Goal: Task Accomplishment & Management: Manage account settings

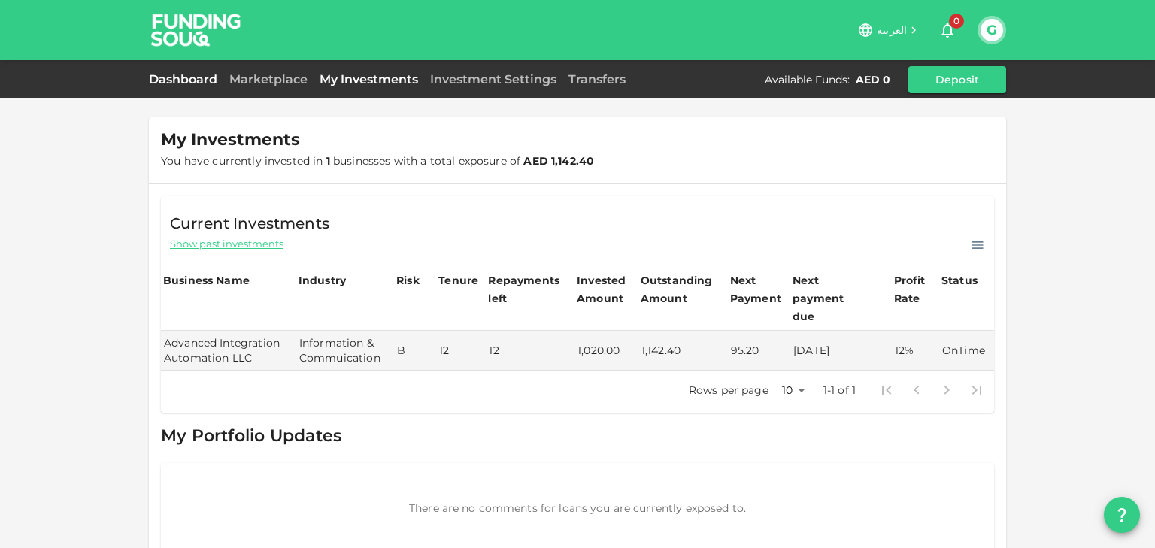
click at [181, 73] on link "Dashboard" at bounding box center [186, 79] width 74 height 14
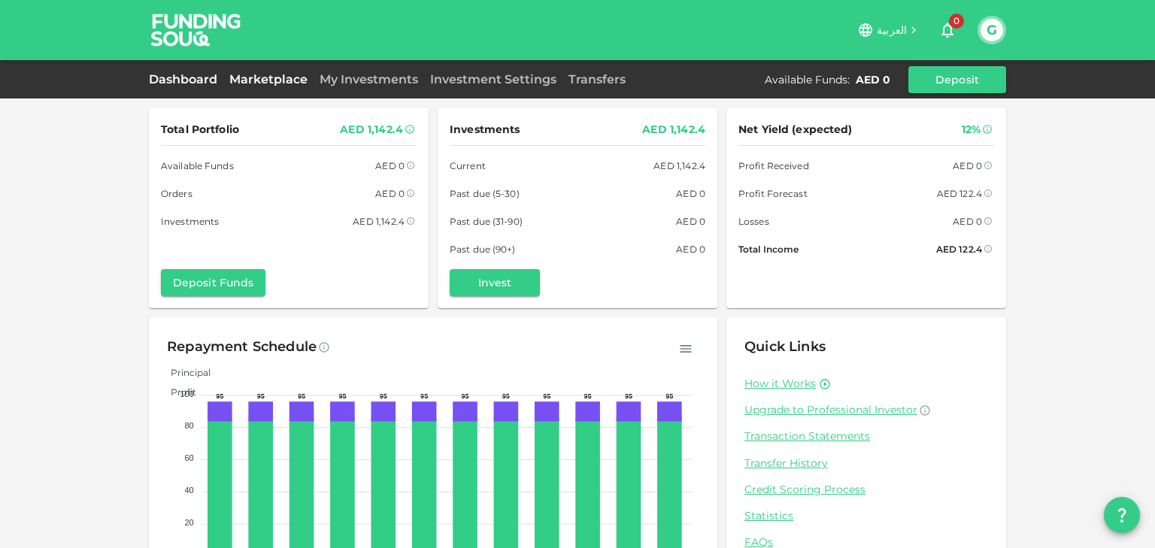
click at [253, 77] on link "Marketplace" at bounding box center [268, 79] width 90 height 14
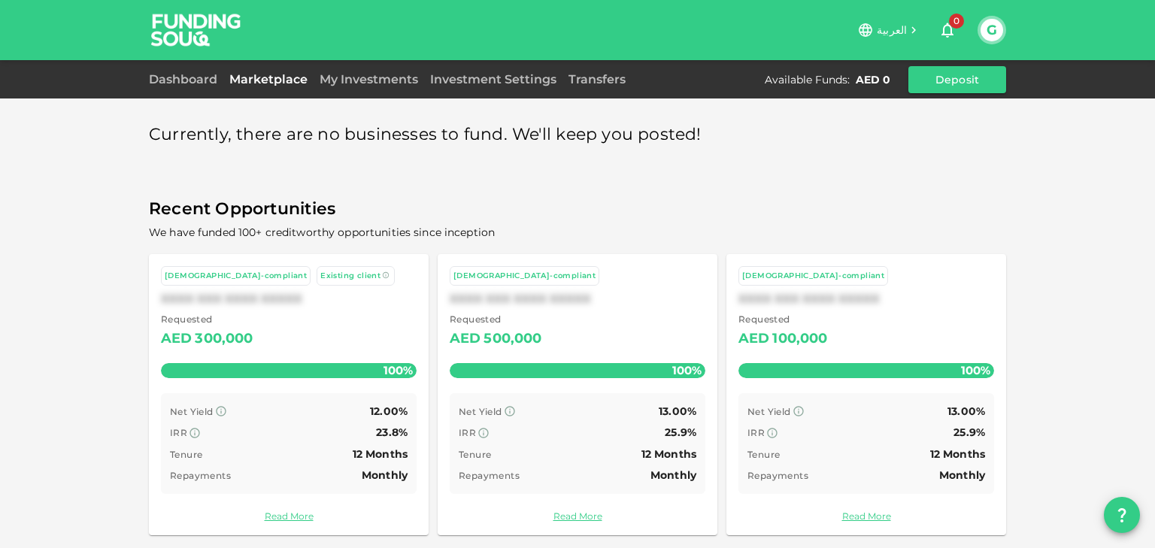
click at [997, 33] on button "G" at bounding box center [991, 30] width 23 height 23
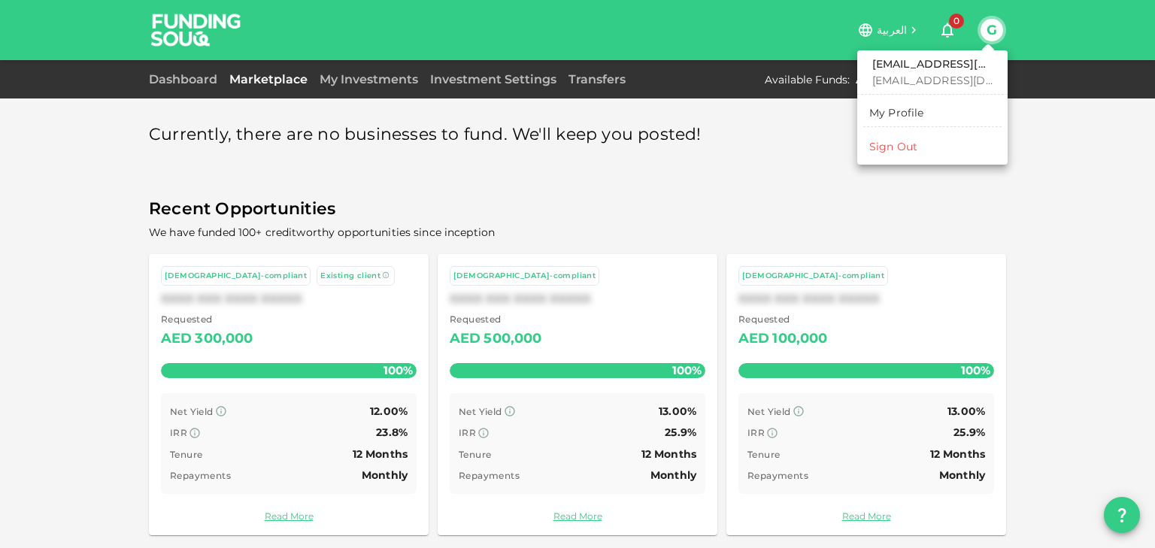
click at [892, 141] on div "Sign Out" at bounding box center [893, 146] width 48 height 15
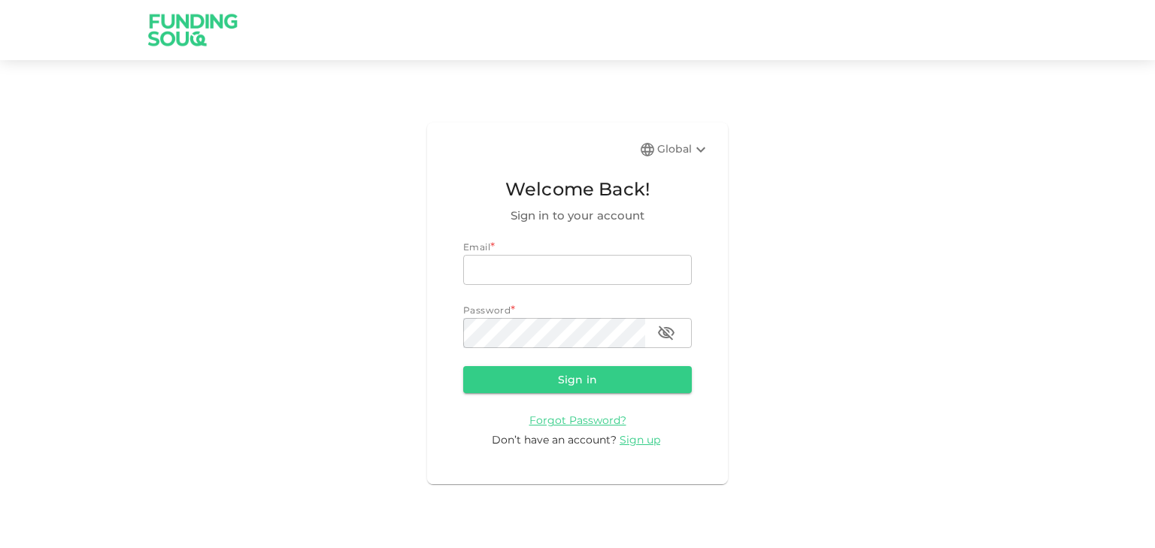
type input "gramesh79@gmail.com"
